Goal: Use online tool/utility: Utilize a website feature to perform a specific function

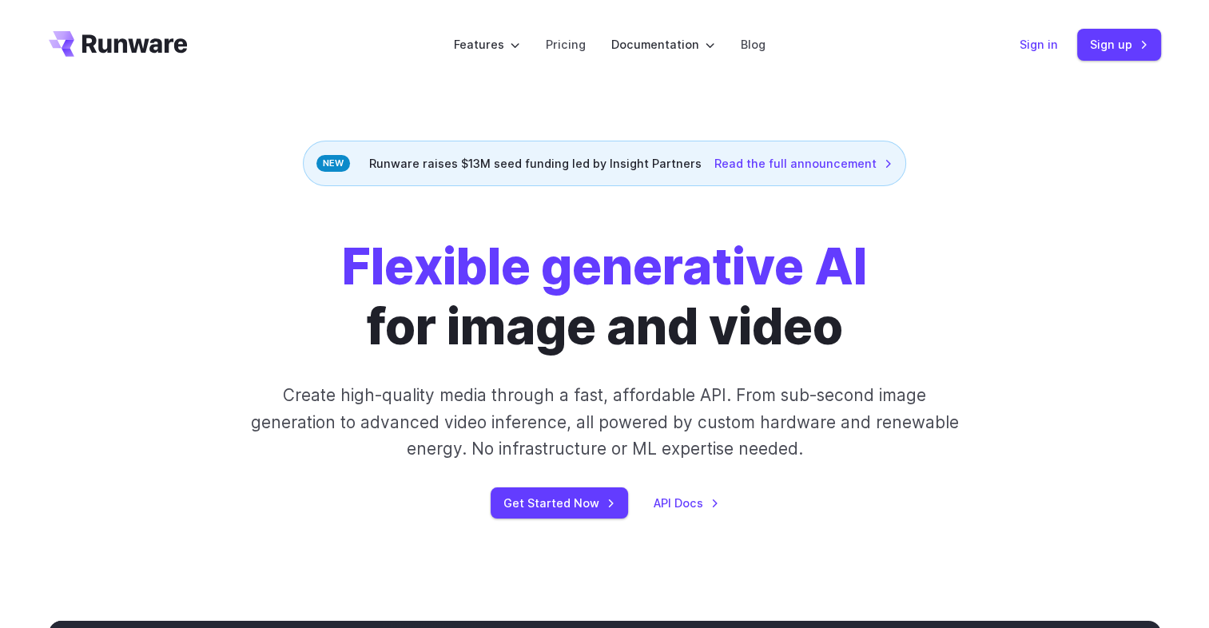
click at [1041, 49] on link "Sign in" at bounding box center [1039, 44] width 38 height 18
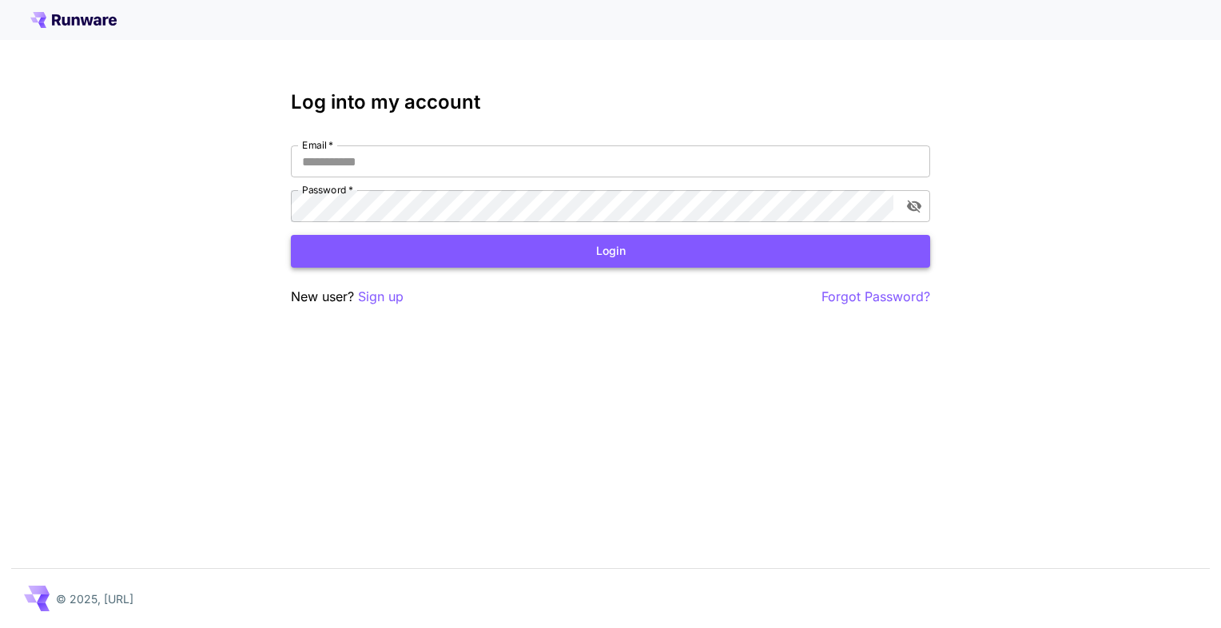
type input "**********"
click at [475, 245] on button "Login" at bounding box center [610, 251] width 639 height 33
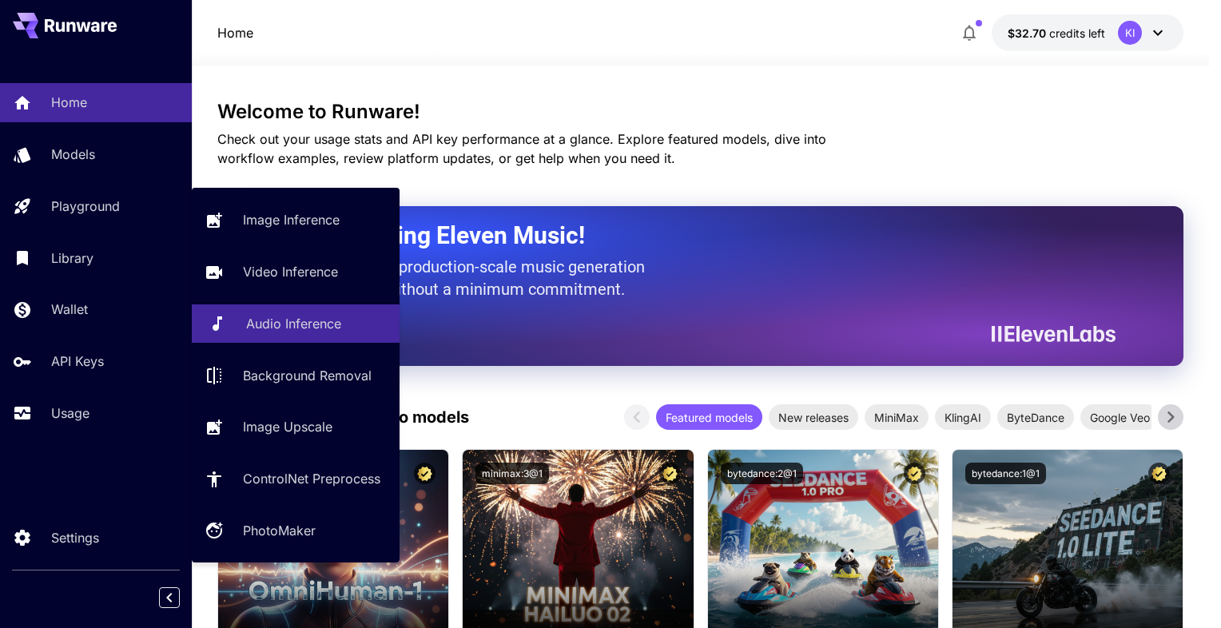
click at [289, 337] on link "Audio Inference" at bounding box center [296, 324] width 208 height 39
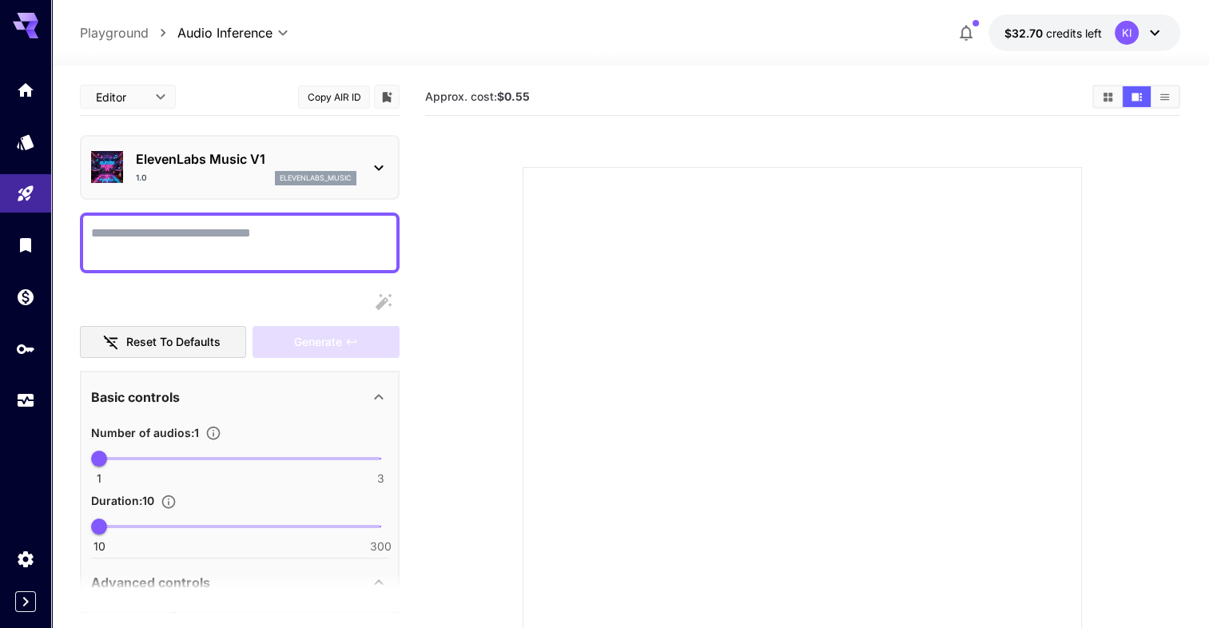
click at [244, 165] on p "ElevenLabs Music V1" at bounding box center [246, 158] width 221 height 19
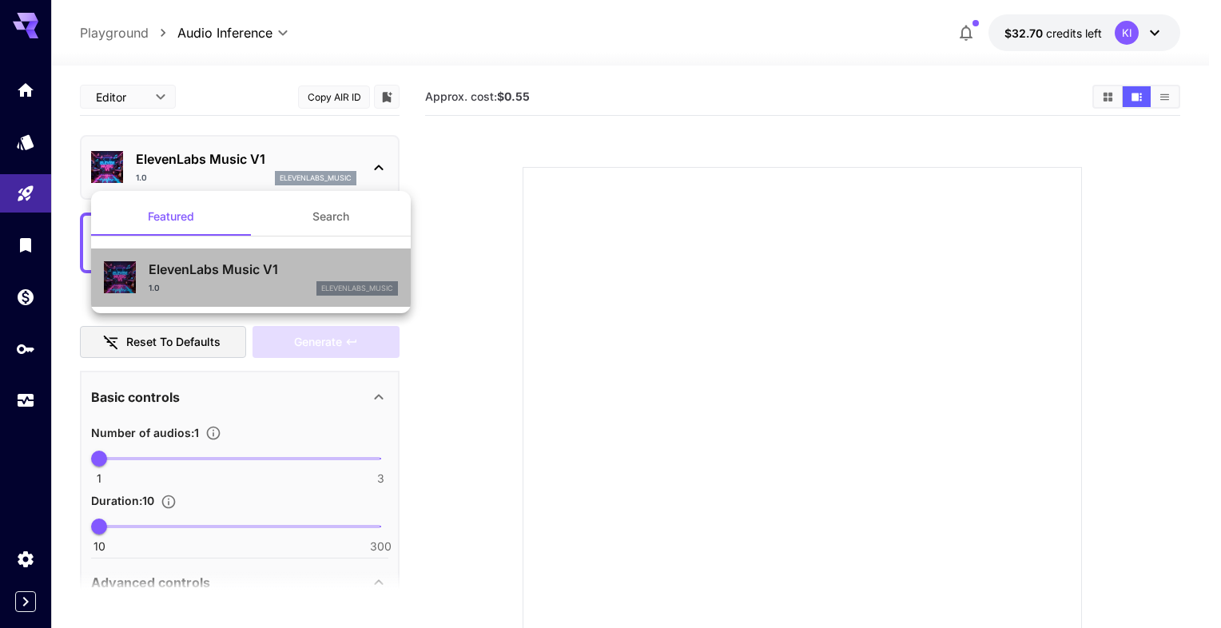
click at [217, 280] on div "ElevenLabs Music V1 1.0 elevenlabs_music" at bounding box center [273, 278] width 249 height 36
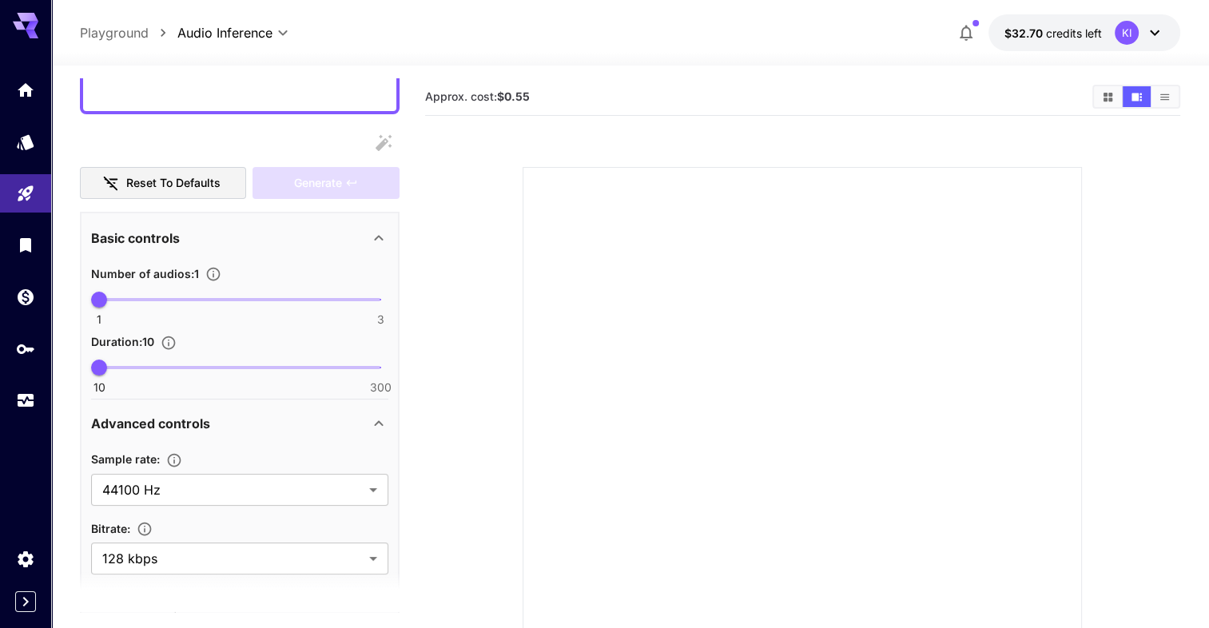
scroll to position [160, 0]
type input "***"
drag, startPoint x: 112, startPoint y: 370, endPoint x: 206, endPoint y: 364, distance: 94.5
click at [206, 364] on span "120" at bounding box center [206, 367] width 16 height 16
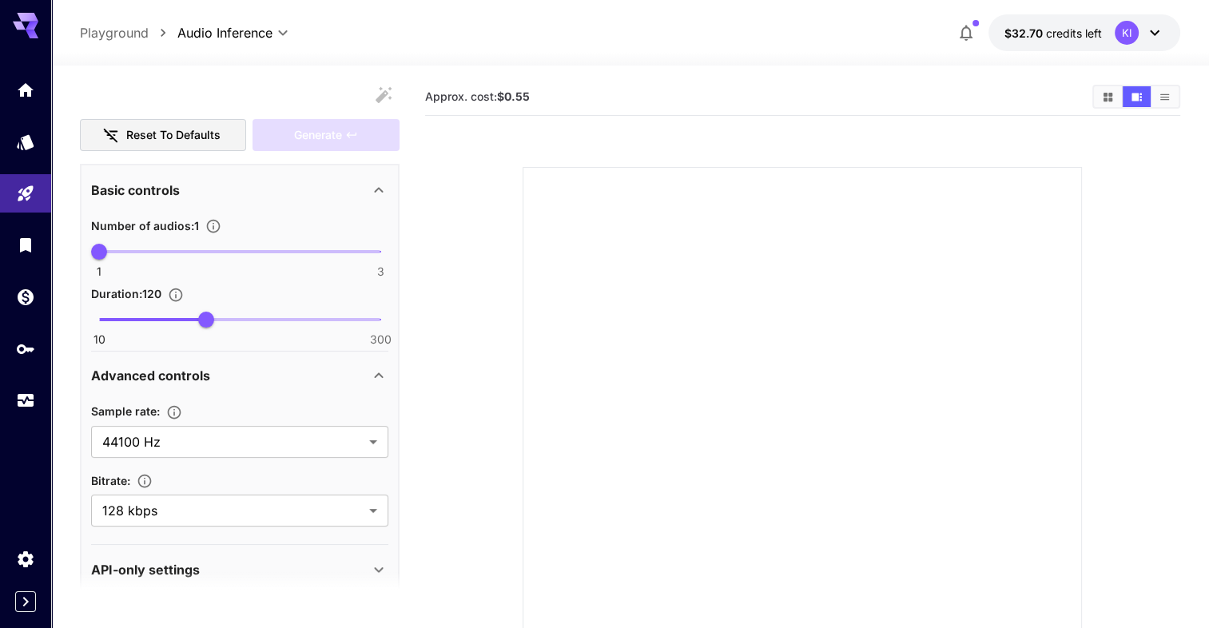
scroll to position [227, 0]
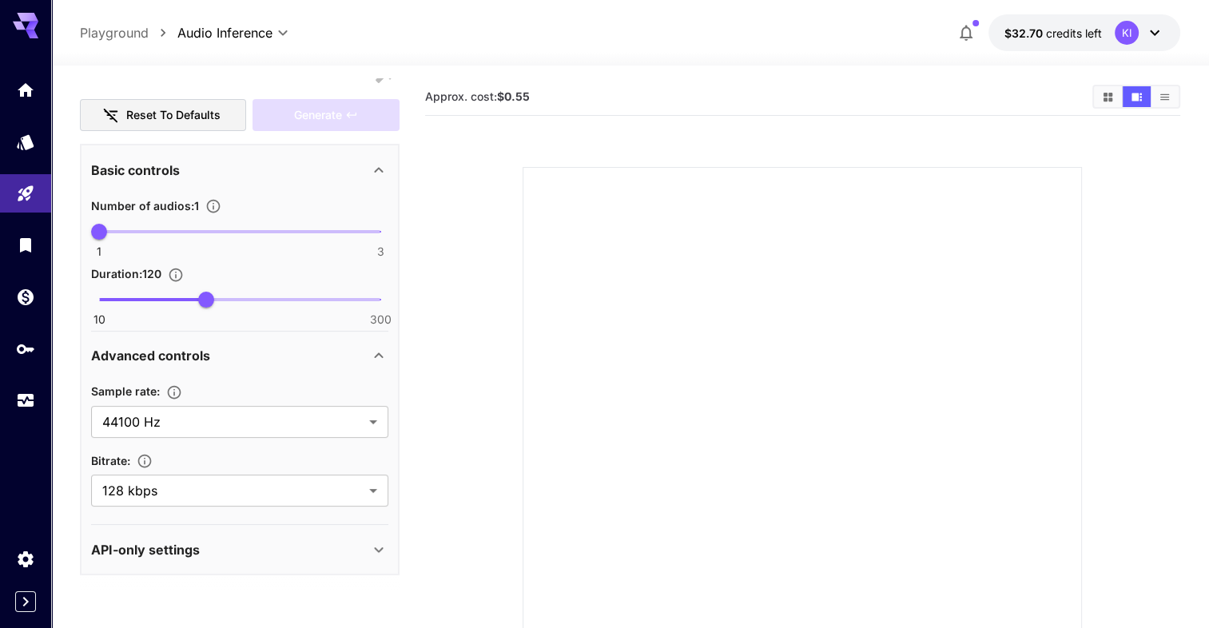
click at [181, 535] on div "API-only settings" at bounding box center [239, 550] width 297 height 38
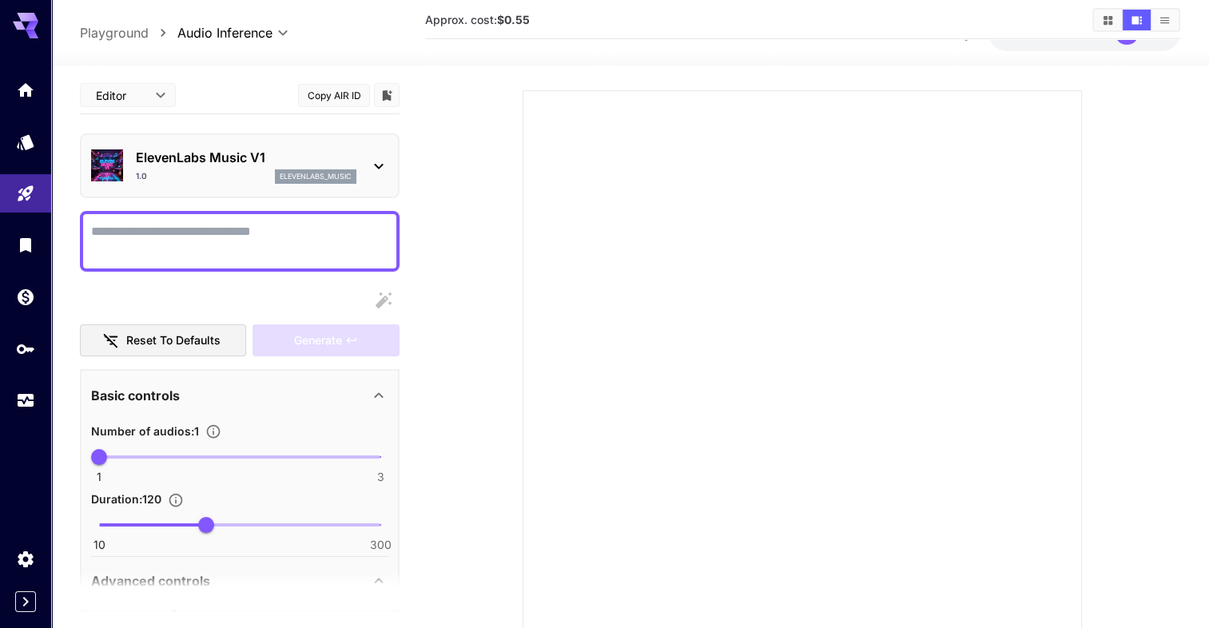
scroll to position [0, 0]
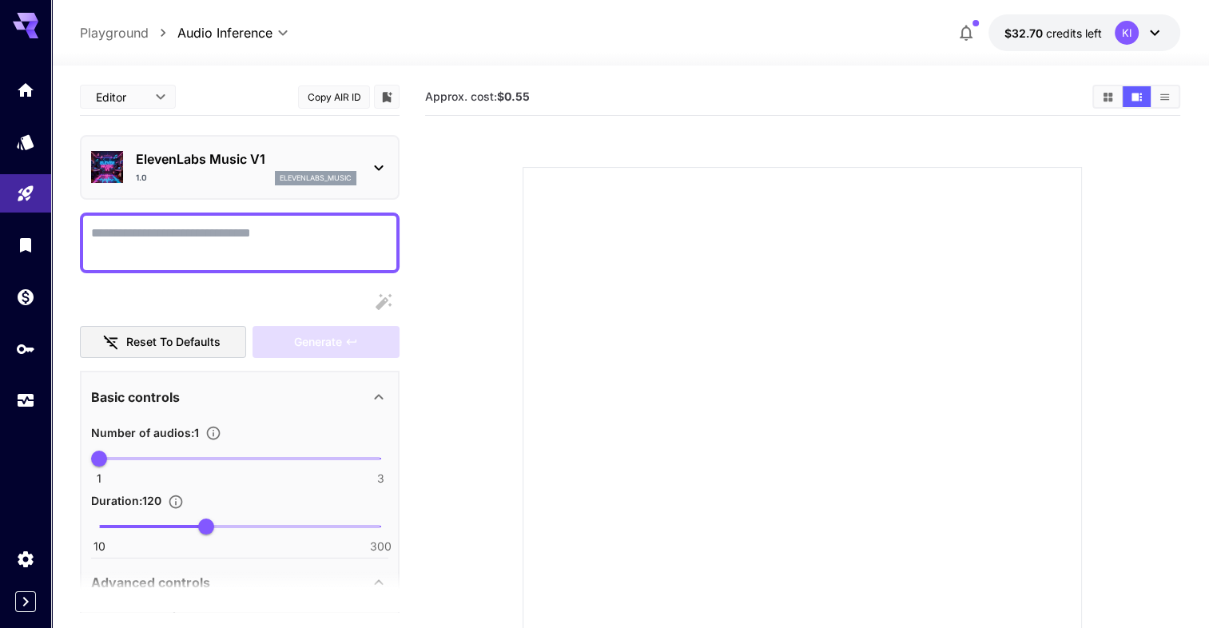
click at [146, 100] on body "**********" at bounding box center [604, 387] width 1209 height 775
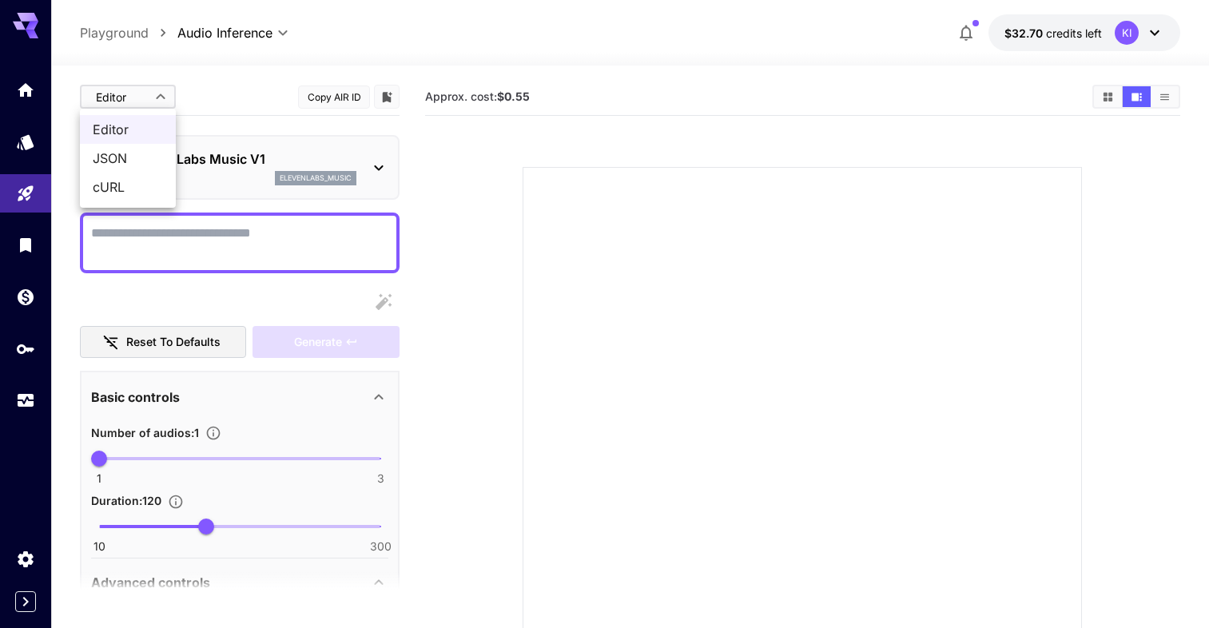
click at [146, 100] on div at bounding box center [610, 314] width 1221 height 628
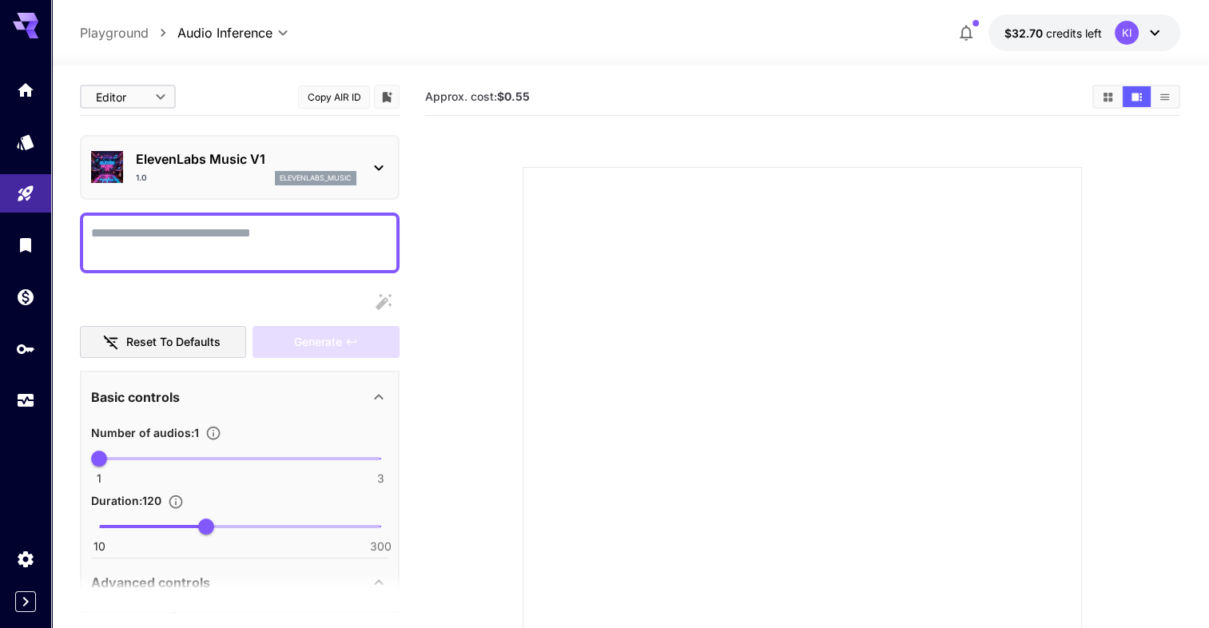
click at [201, 164] on p "ElevenLabs Music V1" at bounding box center [246, 158] width 221 height 19
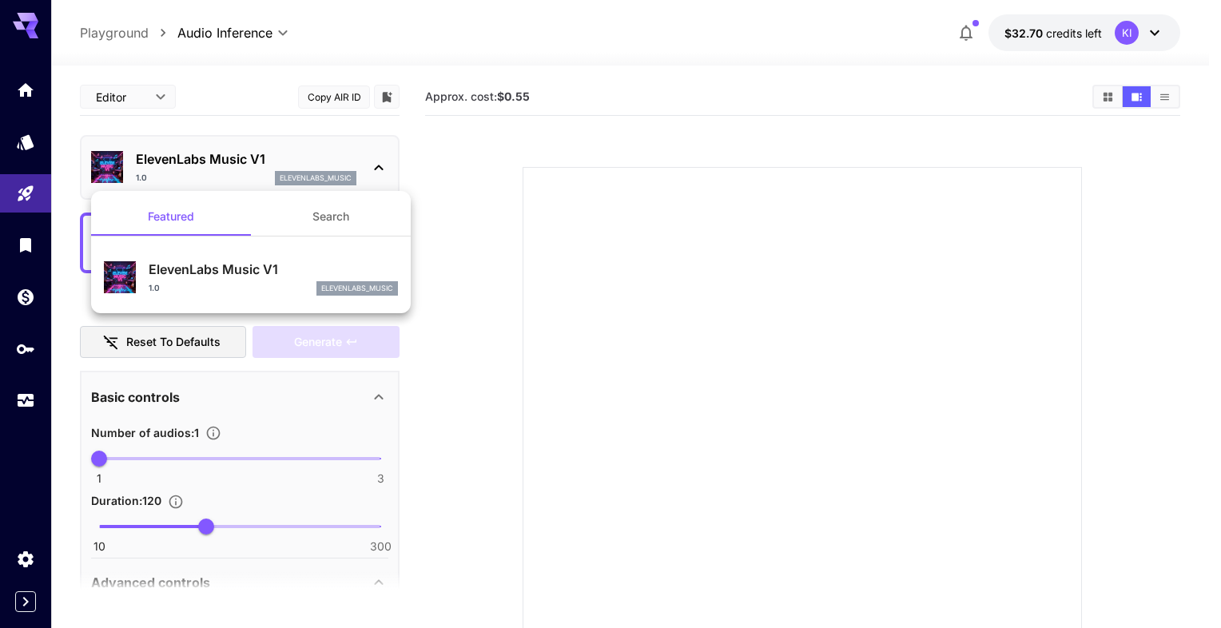
click at [537, 161] on div at bounding box center [610, 314] width 1221 height 628
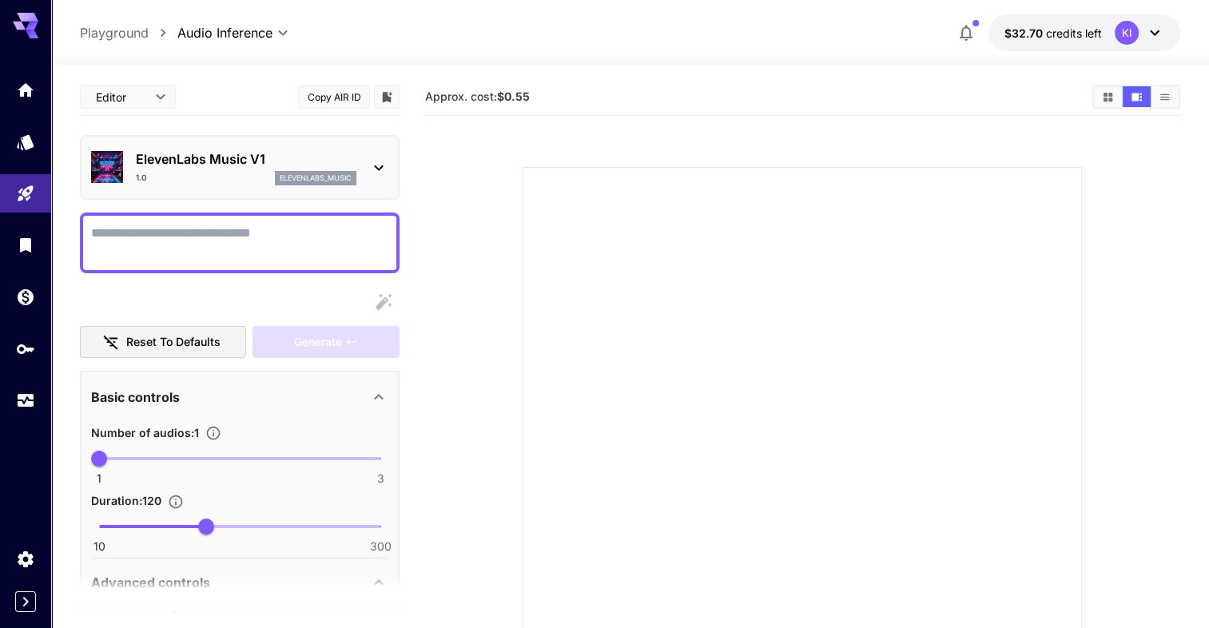
click at [26, 26] on icon at bounding box center [26, 26] width 26 height 26
click at [33, 102] on link at bounding box center [25, 89] width 51 height 39
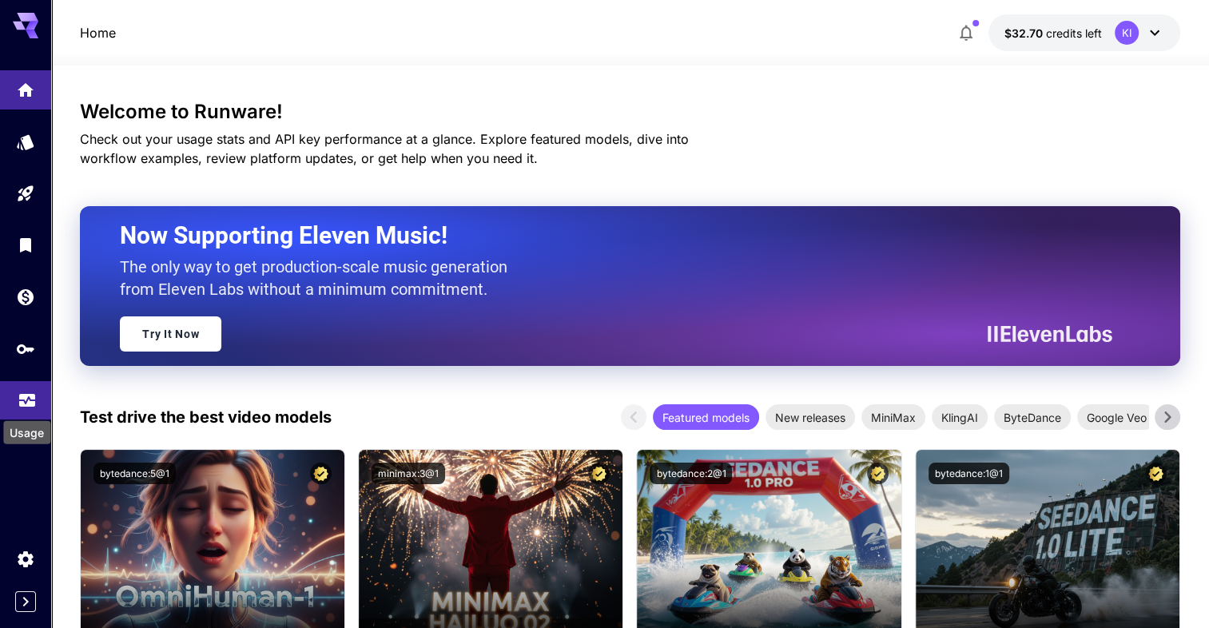
click at [19, 402] on icon "Usage" at bounding box center [27, 398] width 16 height 8
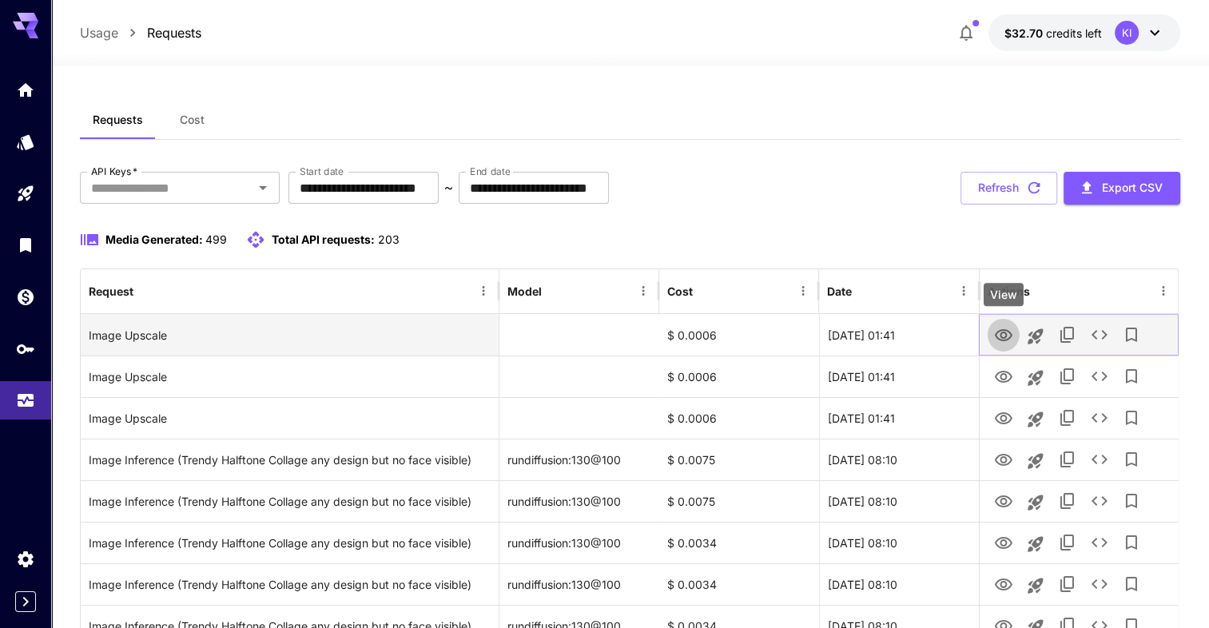
click at [997, 334] on icon "View" at bounding box center [1003, 335] width 19 height 19
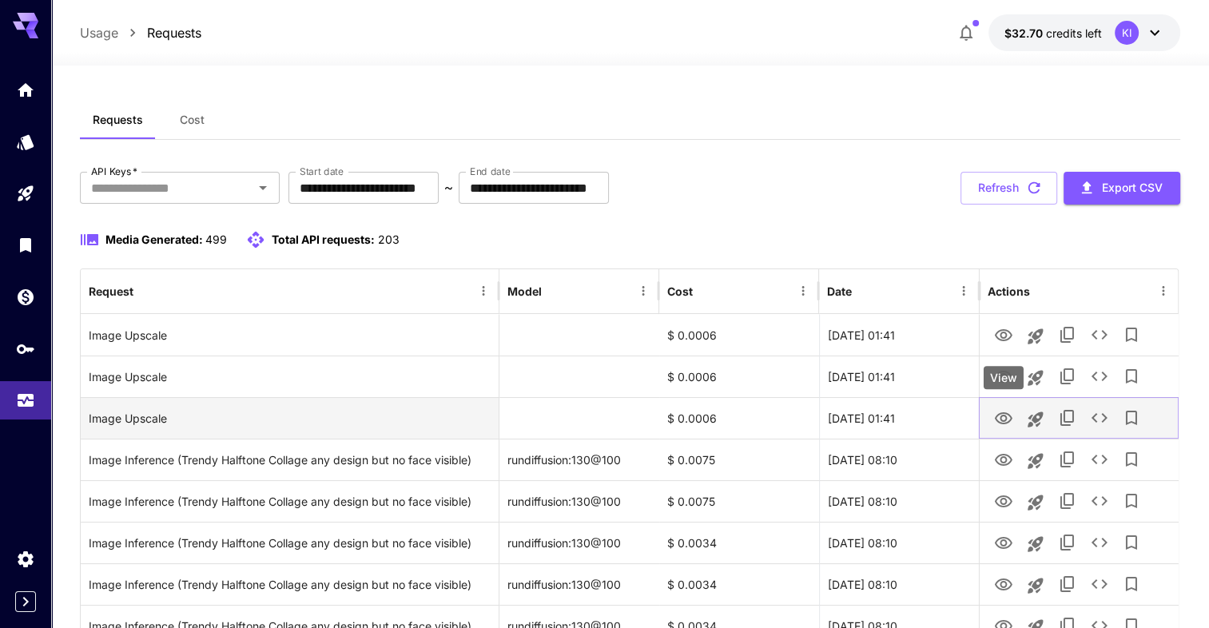
click at [1005, 427] on icon "View" at bounding box center [1003, 418] width 19 height 19
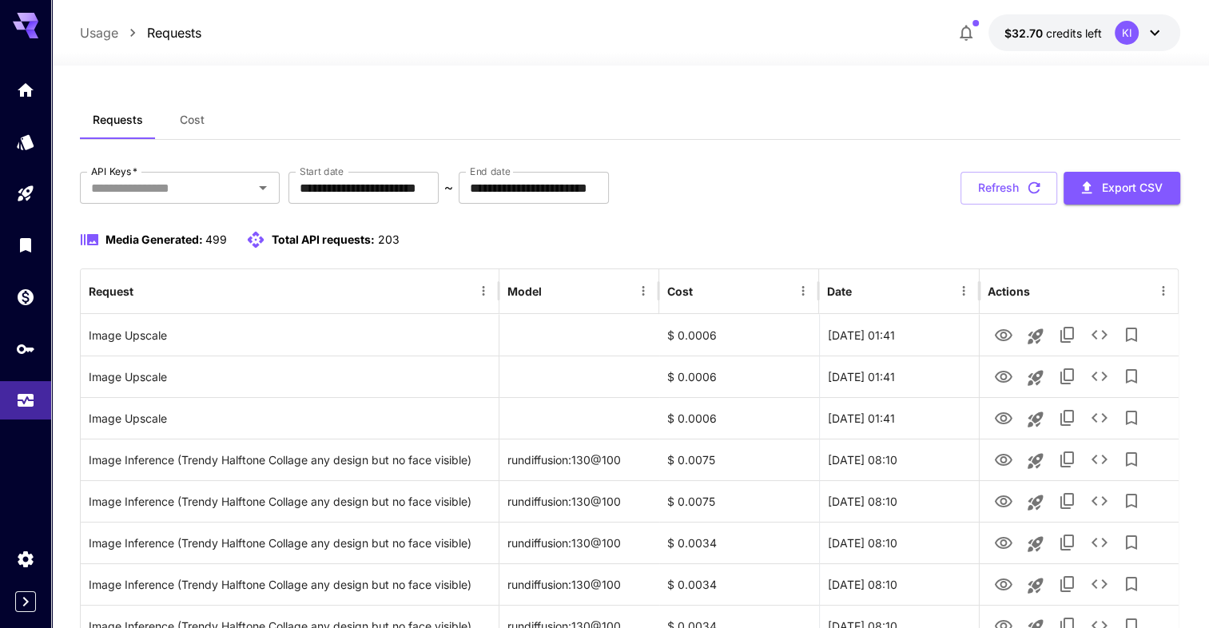
click at [22, 27] on icon at bounding box center [26, 21] width 26 height 17
click at [22, 34] on icon at bounding box center [26, 26] width 26 height 26
click at [19, 77] on link at bounding box center [25, 89] width 51 height 39
